Goal: Feedback & Contribution: Contribute content

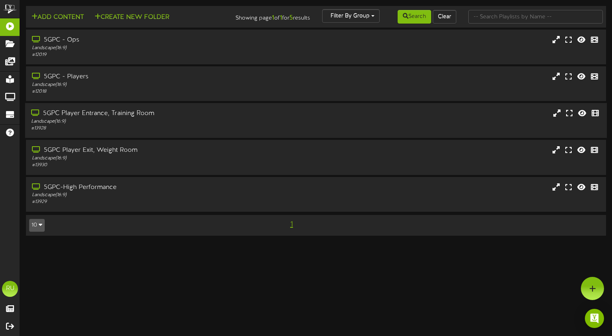
click at [85, 114] on div "5GPC Player Entrance, Training Room" at bounding box center [146, 113] width 230 height 9
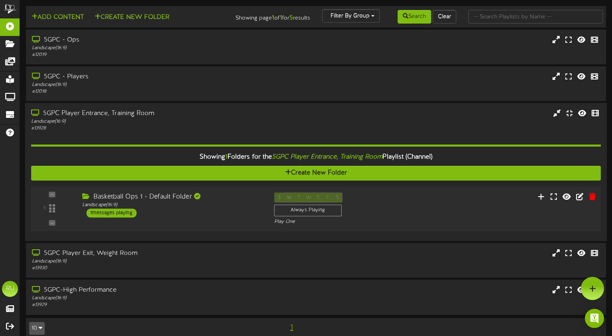
click at [179, 211] on div "Basketball Ops 1 - Default Folder Landscape ( 16:9 ) 1 messages playing" at bounding box center [172, 204] width 192 height 25
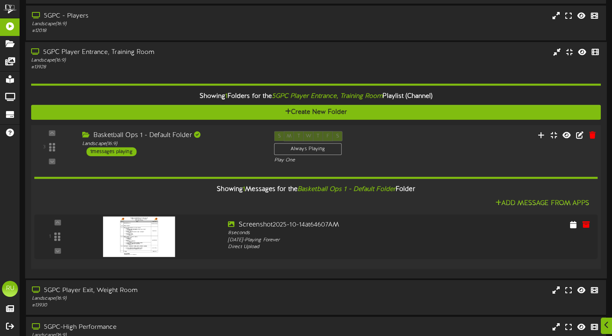
scroll to position [70, 0]
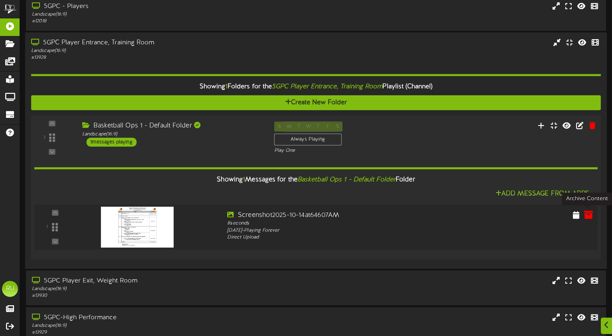
click at [591, 211] on icon at bounding box center [588, 214] width 9 height 9
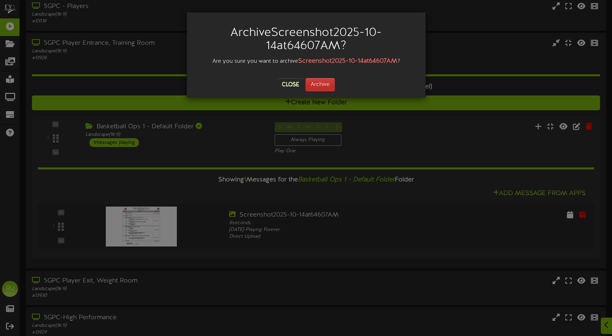
click at [328, 85] on button "Archive" at bounding box center [320, 85] width 30 height 14
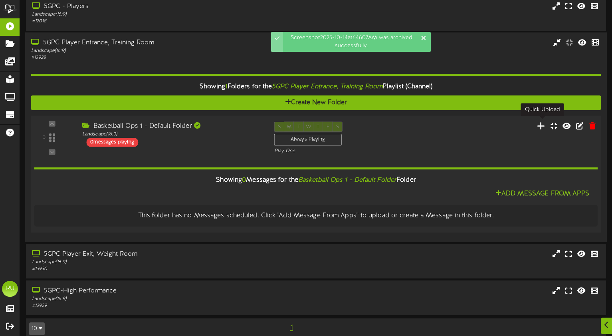
click at [542, 125] on icon at bounding box center [541, 125] width 8 height 9
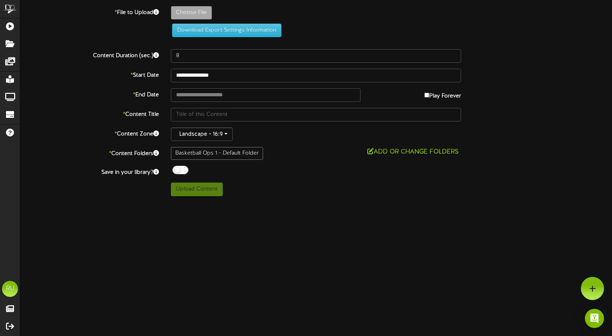
type input "**********"
type input "Screenshot2025-10-15at82315AM"
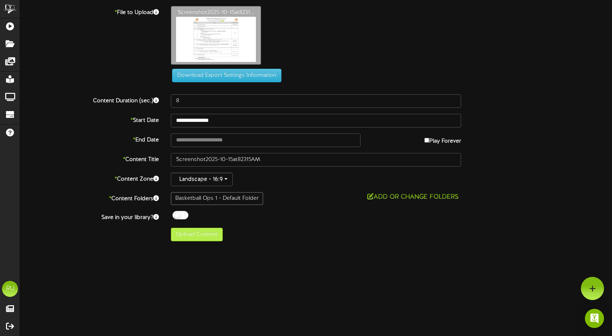
click at [210, 237] on button "Upload Content" at bounding box center [197, 234] width 52 height 14
type input "**********"
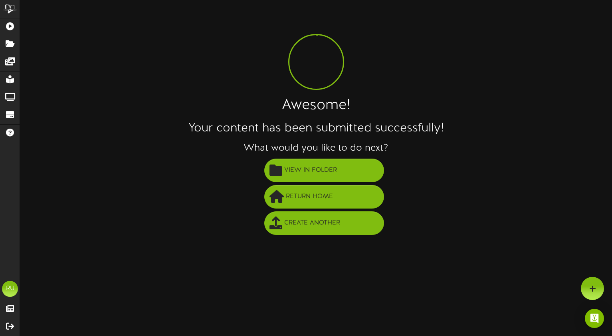
click at [142, 138] on div "ChannelValet Playlists Folders Messages My Library Groups Devices Help RU [PERS…" at bounding box center [306, 120] width 612 height 240
click at [70, 110] on h1 "Awesome!" at bounding box center [316, 106] width 592 height 16
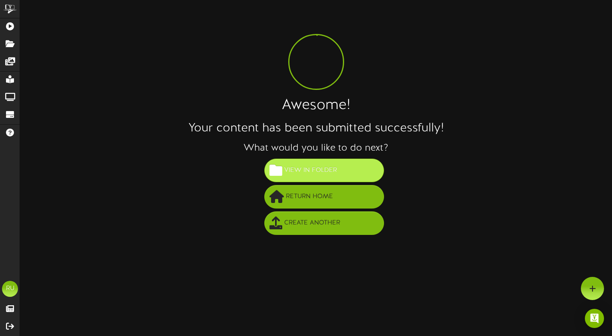
click at [328, 176] on span "View in Folder" at bounding box center [310, 170] width 57 height 13
